Goal: Task Accomplishment & Management: Use online tool/utility

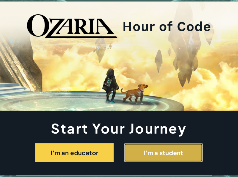
click at [140, 148] on button "I'm a student" at bounding box center [163, 152] width 79 height 19
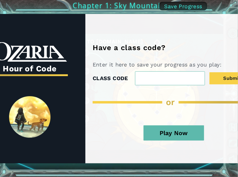
click at [173, 135] on button "Play Now" at bounding box center [174, 132] width 61 height 15
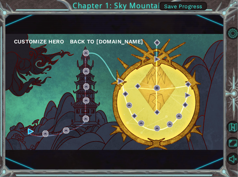
click at [38, 42] on button "Customize Hero" at bounding box center [39, 41] width 50 height 9
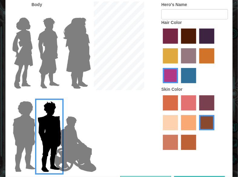
click at [80, 138] on img at bounding box center [75, 144] width 48 height 61
click at [77, 97] on input "Hero Jamie" at bounding box center [77, 97] width 0 height 0
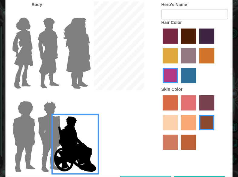
click at [46, 141] on img at bounding box center [49, 136] width 28 height 76
click at [51, 97] on input "Hero Garnet" at bounding box center [51, 97] width 0 height 0
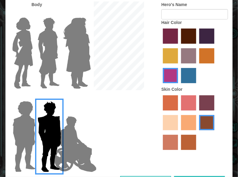
click at [167, 36] on label "paprika hair color" at bounding box center [170, 35] width 15 height 15
click at [161, 46] on input "paprika hair color" at bounding box center [161, 46] width 0 height 0
click at [191, 35] on label "maroon hair color" at bounding box center [188, 35] width 15 height 15
click at [179, 46] on input "maroon hair color" at bounding box center [179, 46] width 0 height 0
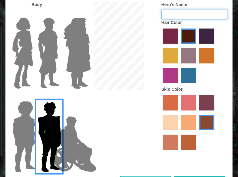
click at [186, 15] on input "Hero's Name" at bounding box center [194, 14] width 67 height 10
click at [173, 129] on label "sandy beach skin color" at bounding box center [170, 122] width 15 height 15
click at [215, 112] on input "sandy beach skin color" at bounding box center [215, 112] width 0 height 0
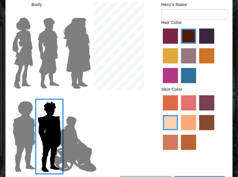
click at [186, 130] on label "tacao skin color" at bounding box center [188, 122] width 15 height 15
click at [179, 132] on input "tacao skin color" at bounding box center [179, 132] width 0 height 0
click at [49, 45] on img at bounding box center [48, 53] width 27 height 76
click at [51, 14] on input "Hero Lars" at bounding box center [51, 14] width 0 height 0
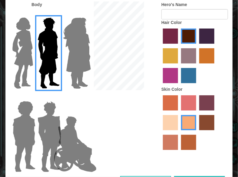
click at [16, 60] on img at bounding box center [22, 53] width 25 height 76
click at [26, 14] on input "Hero Connie" at bounding box center [26, 14] width 0 height 0
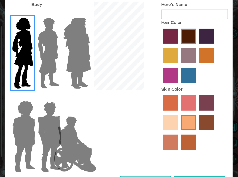
click at [45, 67] on img at bounding box center [48, 53] width 27 height 76
click at [51, 14] on input "Hero Lars" at bounding box center [51, 14] width 0 height 0
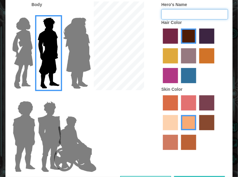
click at [197, 13] on input "Hero's Name" at bounding box center [194, 14] width 67 height 10
type input "Scout"
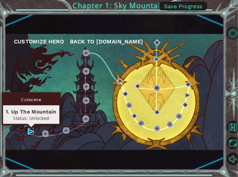
click at [29, 129] on img at bounding box center [31, 131] width 6 height 6
